Goal: Book appointment/travel/reservation

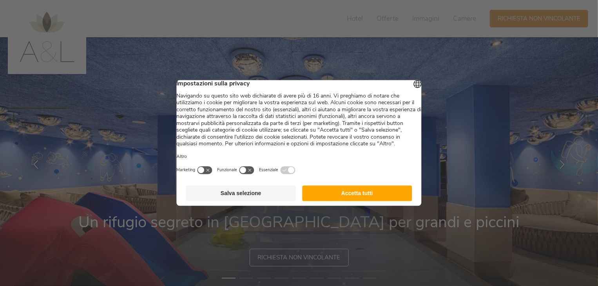
click at [382, 201] on button "Accetta tutti" at bounding box center [357, 194] width 110 height 16
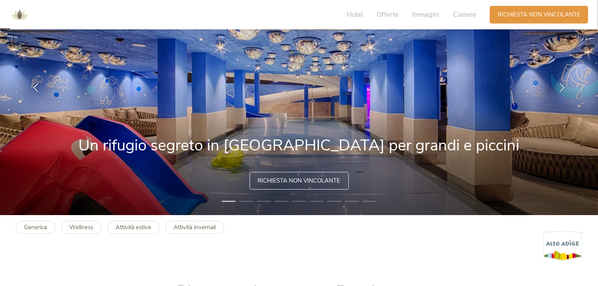
scroll to position [39, 0]
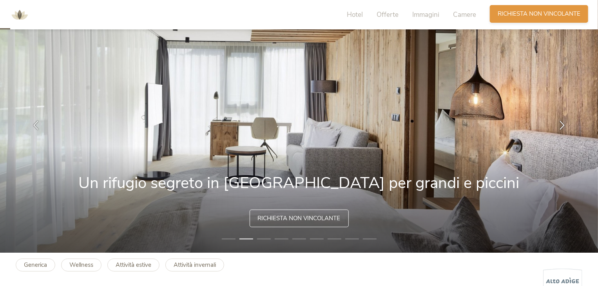
click at [561, 14] on span "Richiesta non vincolante" at bounding box center [539, 14] width 83 height 8
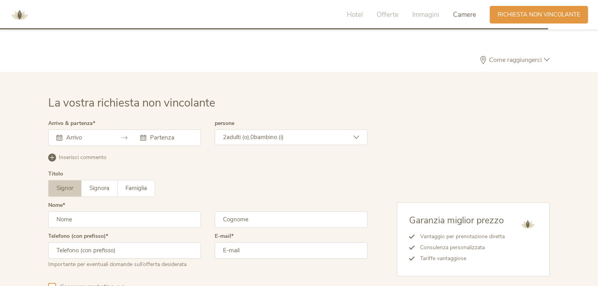
scroll to position [2260, 0]
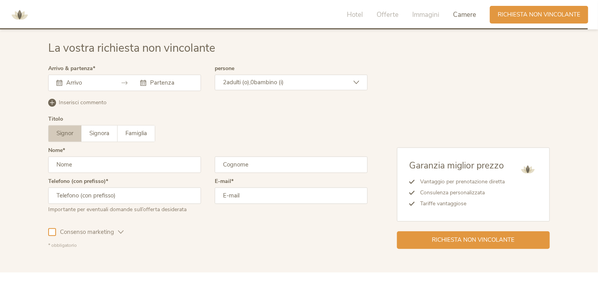
click at [99, 84] on input "text" at bounding box center [86, 83] width 45 height 8
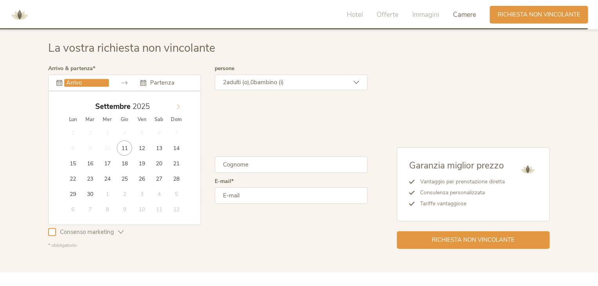
click at [182, 107] on span at bounding box center [178, 104] width 13 height 11
type input "2026"
click at [182, 107] on span at bounding box center [178, 104] width 13 height 11
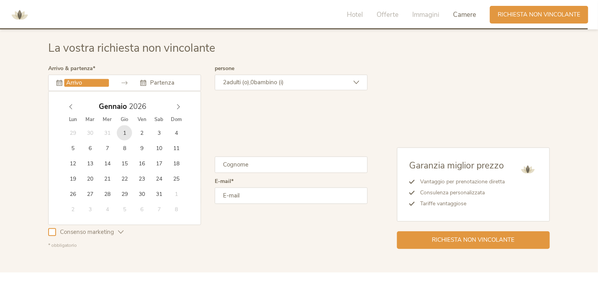
type input "[DATE]"
type input "2026"
type input "[DATE]"
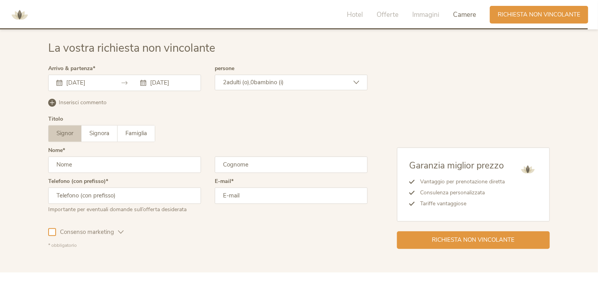
click at [257, 84] on span "bambino (i)" at bounding box center [269, 82] width 30 height 8
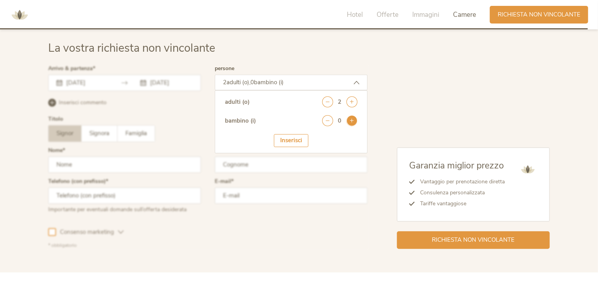
click at [351, 123] on icon at bounding box center [351, 120] width 11 height 11
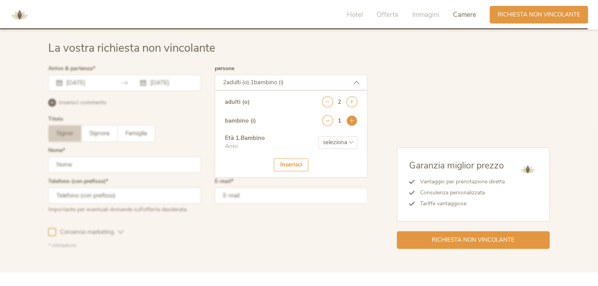
click at [351, 123] on icon at bounding box center [351, 120] width 11 height 11
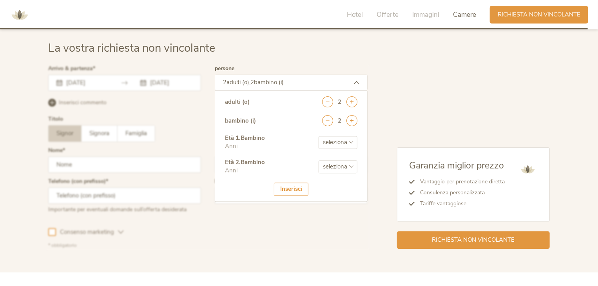
click at [348, 141] on select "seleziona 0 1 2 3 4 5 6 7 8 9 10 11 12 13 14 15 16 17" at bounding box center [338, 142] width 39 height 13
select select "8"
click at [319, 136] on select "seleziona 0 1 2 3 4 5 6 7 8 9 10 11 12 13 14 15 16 17" at bounding box center [338, 142] width 39 height 13
drag, startPoint x: 334, startPoint y: 170, endPoint x: 336, endPoint y: 162, distance: 8.1
click at [334, 170] on select "seleziona 0 1 2 3 4 5 6 7 8 9 10 11 12 13 14 15 16 17" at bounding box center [338, 166] width 39 height 13
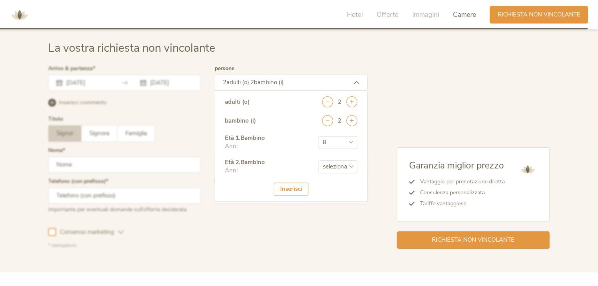
select select "5"
click at [319, 160] on select "seleziona 0 1 2 3 4 5 6 7 8 9 10 11 12 13 14 15 16 17" at bounding box center [338, 166] width 39 height 13
click at [291, 186] on div "Inserisci" at bounding box center [291, 189] width 34 height 13
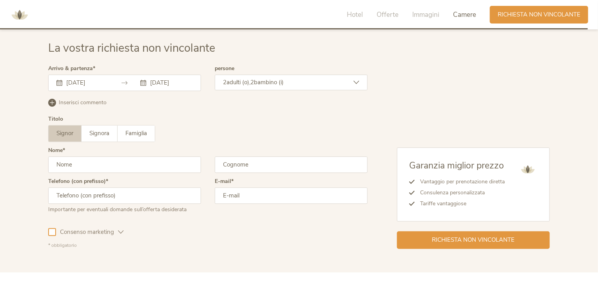
click at [94, 166] on input "text" at bounding box center [124, 164] width 153 height 16
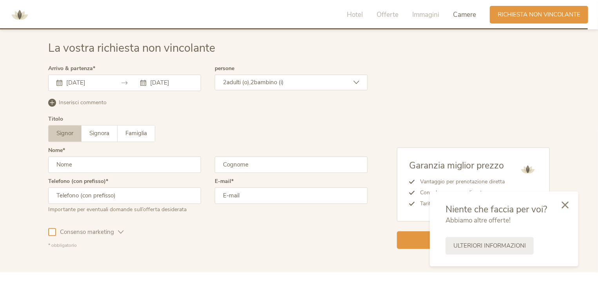
type input "[PERSON_NAME]"
type input "russo"
type input "3280257995"
type input "[EMAIL_ADDRESS][PERSON_NAME][DOMAIN_NAME]"
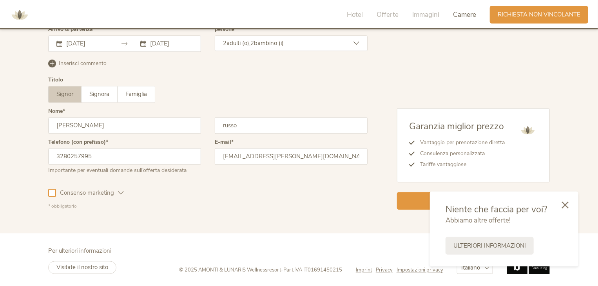
scroll to position [2299, 0]
click at [567, 206] on icon at bounding box center [564, 204] width 7 height 7
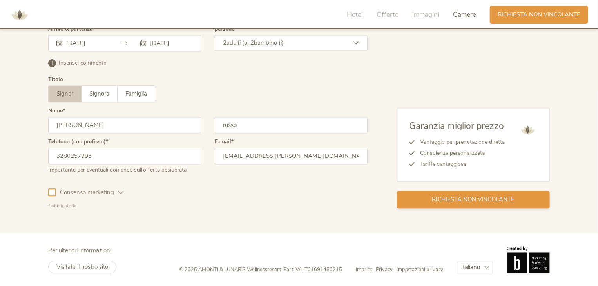
click at [500, 198] on span "Richiesta non vincolante" at bounding box center [473, 199] width 83 height 8
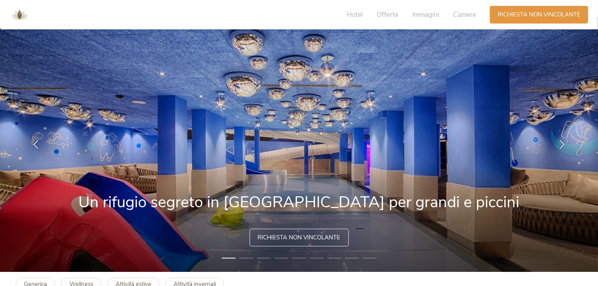
scroll to position [39, 0]
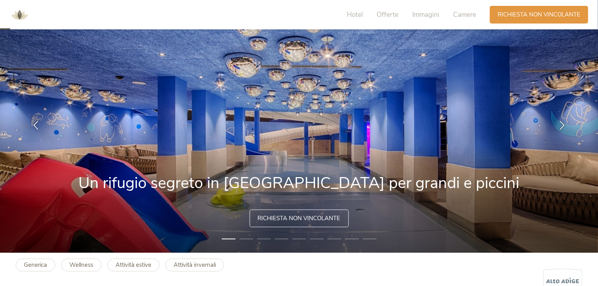
click at [391, 169] on img at bounding box center [299, 125] width 598 height 255
click at [243, 239] on li "2" at bounding box center [246, 239] width 14 height 8
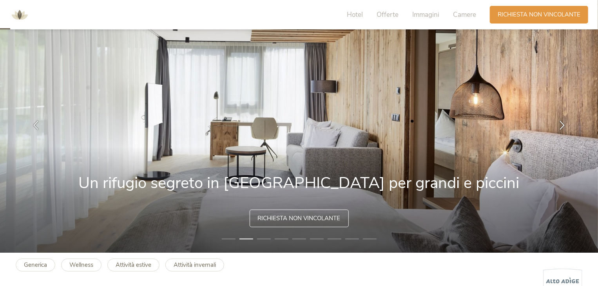
click at [266, 241] on li "3" at bounding box center [264, 239] width 14 height 8
click at [267, 238] on li "3" at bounding box center [264, 239] width 14 height 8
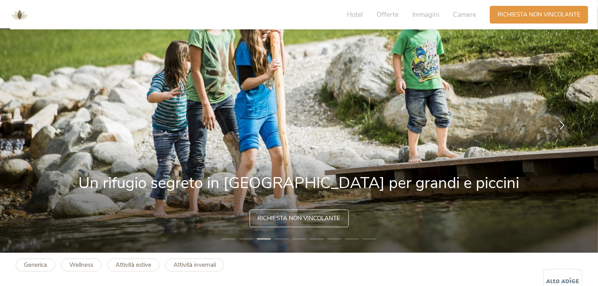
click at [277, 238] on li "4" at bounding box center [282, 239] width 14 height 8
click at [296, 237] on li "5" at bounding box center [299, 239] width 14 height 8
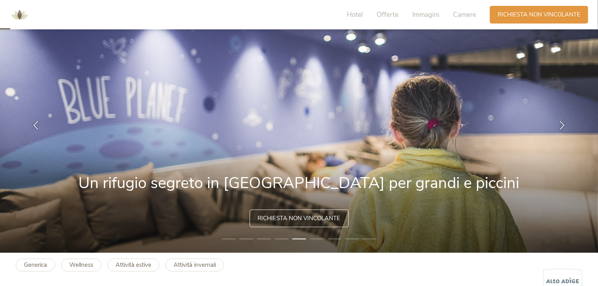
click at [320, 235] on li "6" at bounding box center [317, 239] width 14 height 8
click at [339, 238] on li "7" at bounding box center [335, 239] width 14 height 8
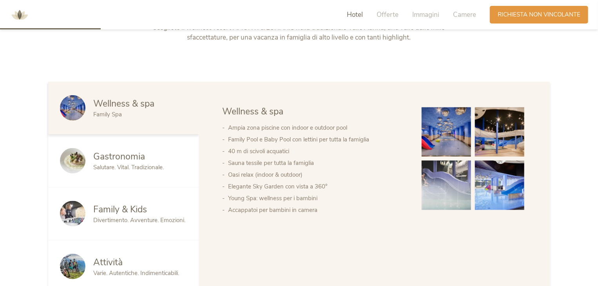
scroll to position [392, 0]
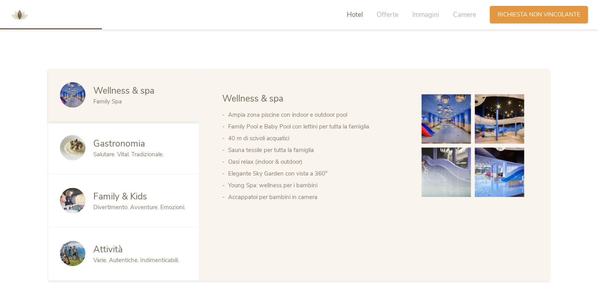
click at [453, 163] on img at bounding box center [446, 172] width 49 height 49
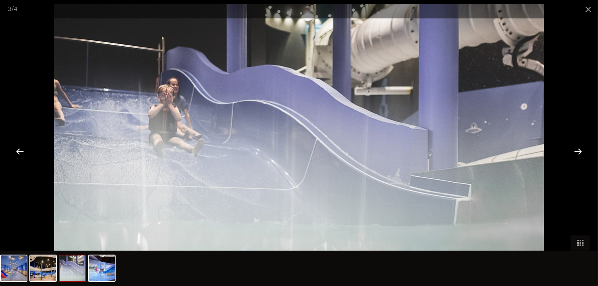
click at [577, 150] on div at bounding box center [578, 151] width 24 height 24
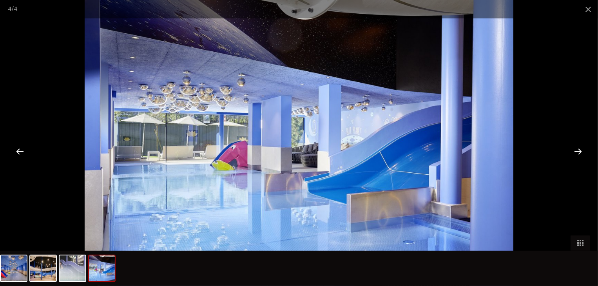
click at [577, 150] on div at bounding box center [578, 151] width 24 height 24
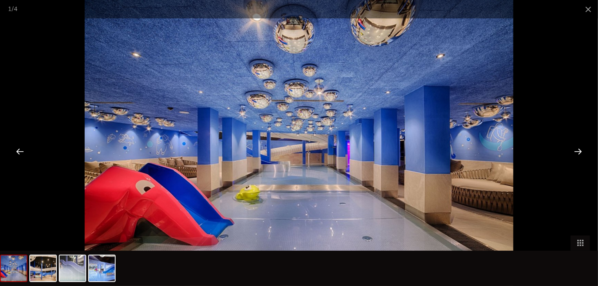
click at [579, 150] on div at bounding box center [578, 151] width 24 height 24
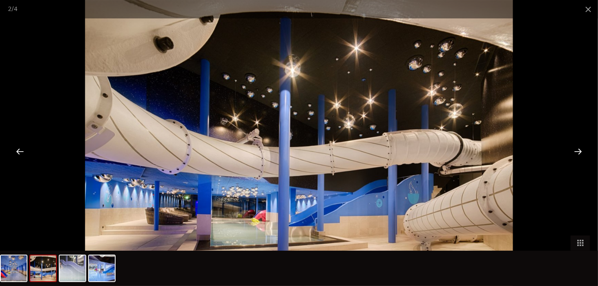
click at [578, 149] on div at bounding box center [578, 151] width 24 height 24
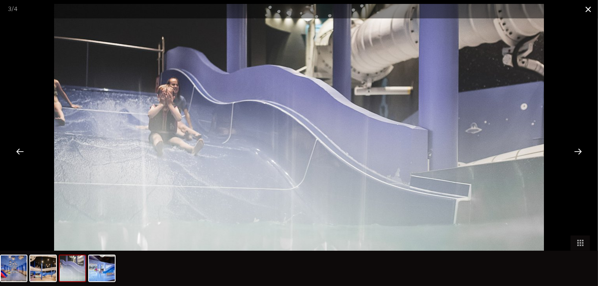
click at [589, 8] on span at bounding box center [588, 9] width 20 height 18
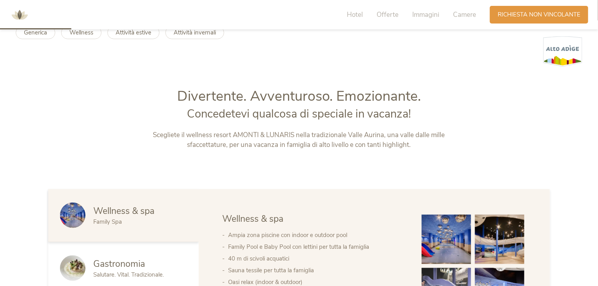
scroll to position [274, 0]
